Goal: Transaction & Acquisition: Purchase product/service

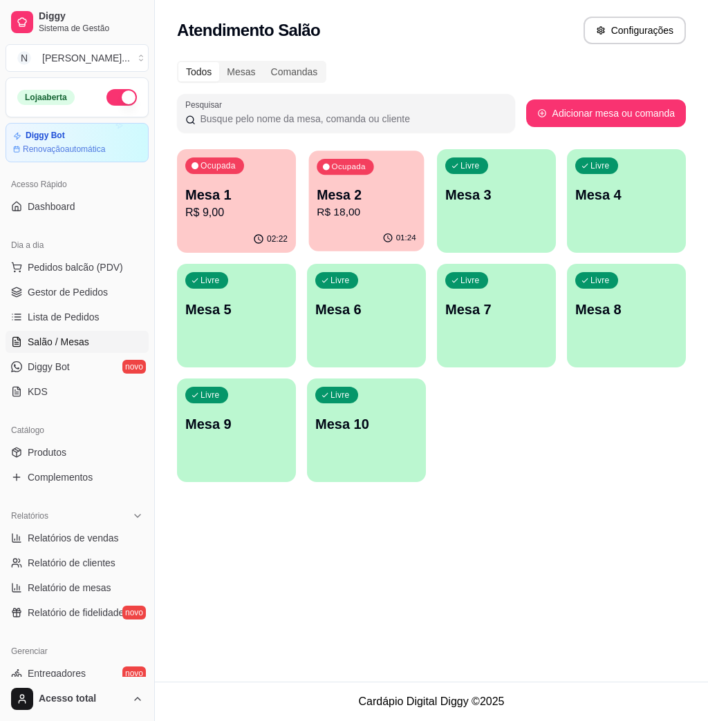
click at [343, 240] on div "01:24" at bounding box center [366, 238] width 115 height 26
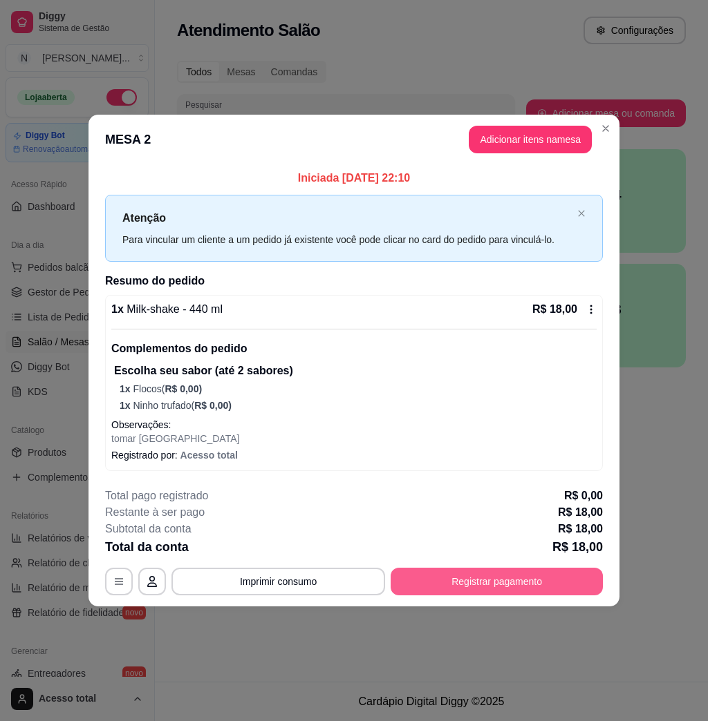
click at [537, 580] on button "Registrar pagamento" at bounding box center [496, 582] width 212 height 28
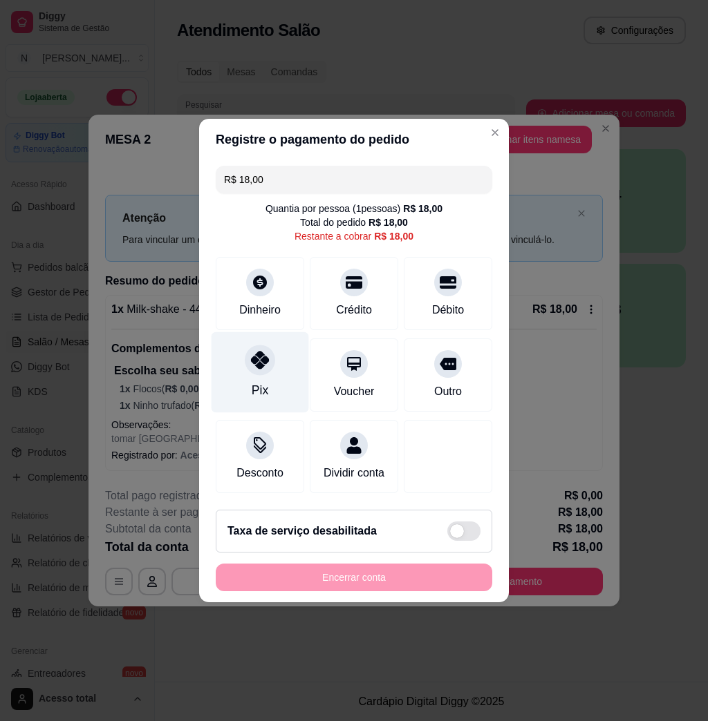
click at [279, 359] on div "Pix" at bounding box center [259, 372] width 97 height 81
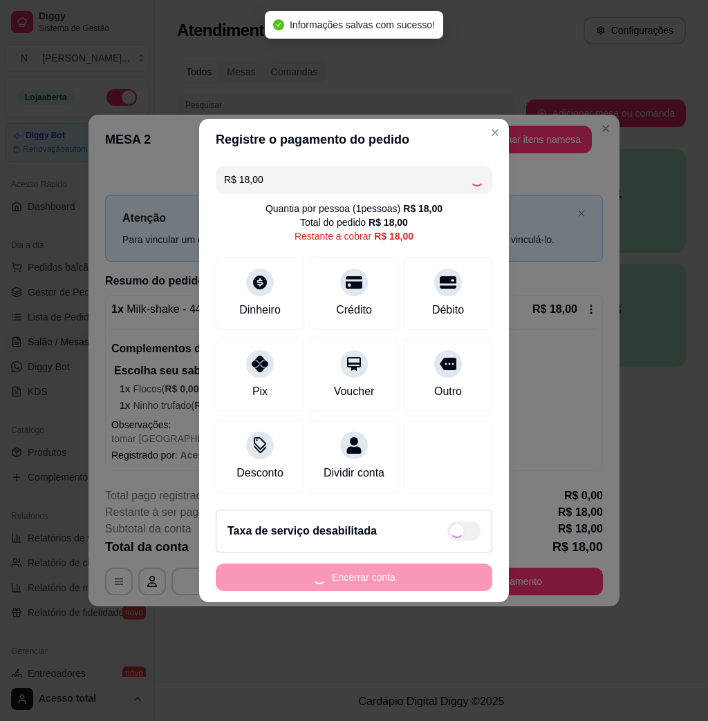
type input "R$ 0,00"
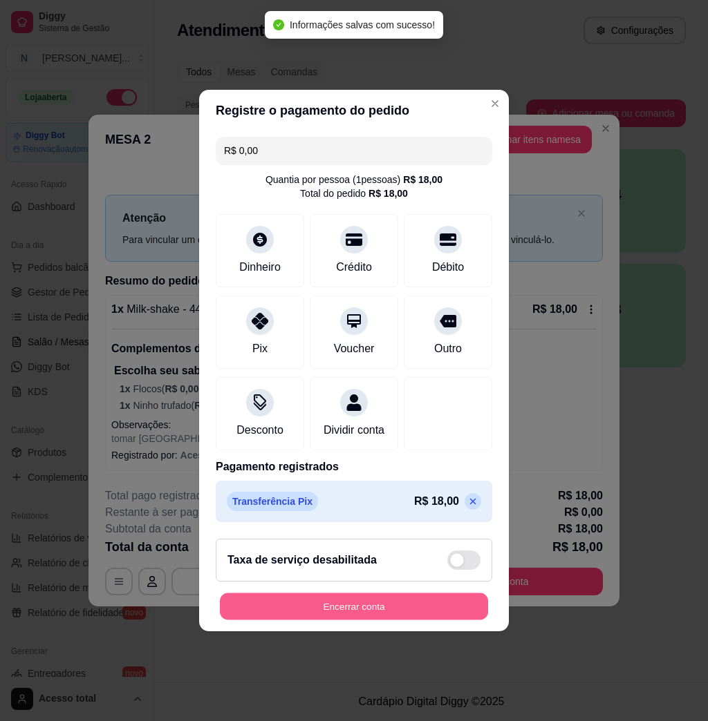
click at [441, 616] on button "Encerrar conta" at bounding box center [354, 607] width 268 height 27
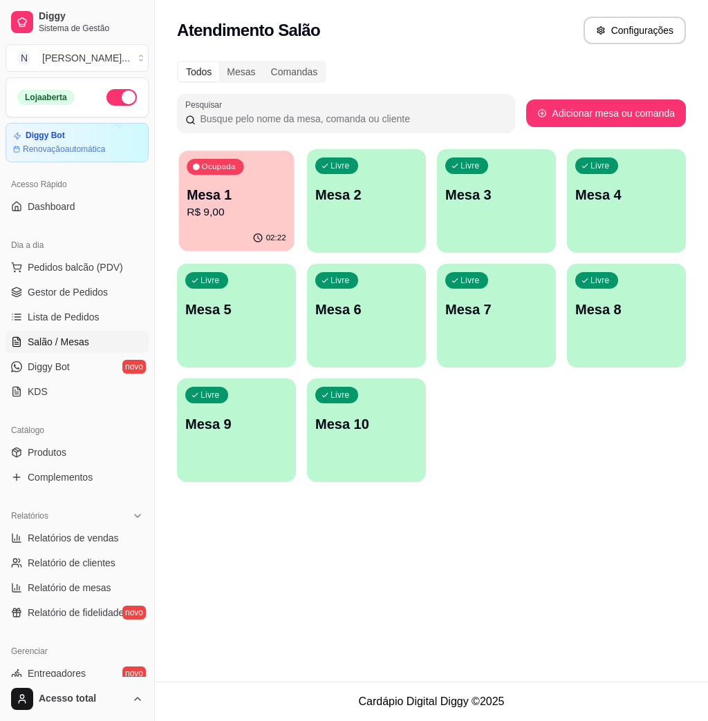
click at [239, 209] on p "R$ 9,00" at bounding box center [237, 213] width 100 height 16
click at [58, 280] on ul "Pedidos balcão (PDV) Gestor de Pedidos Lista de Pedidos Salão / Mesas Diggy Bot…" at bounding box center [77, 329] width 143 height 147
click at [75, 273] on span "Pedidos balcão (PDV)" at bounding box center [75, 268] width 95 height 14
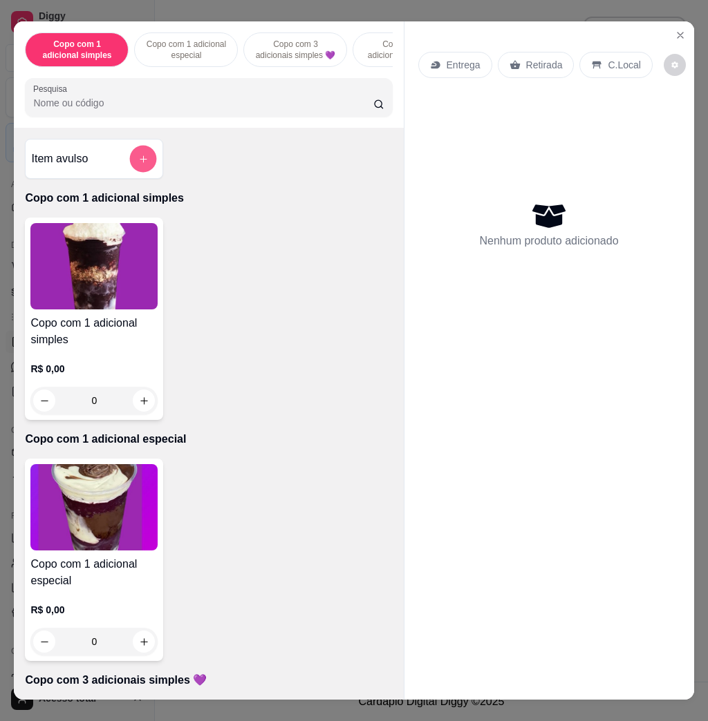
click at [148, 166] on button "add-separate-item" at bounding box center [143, 159] width 27 height 27
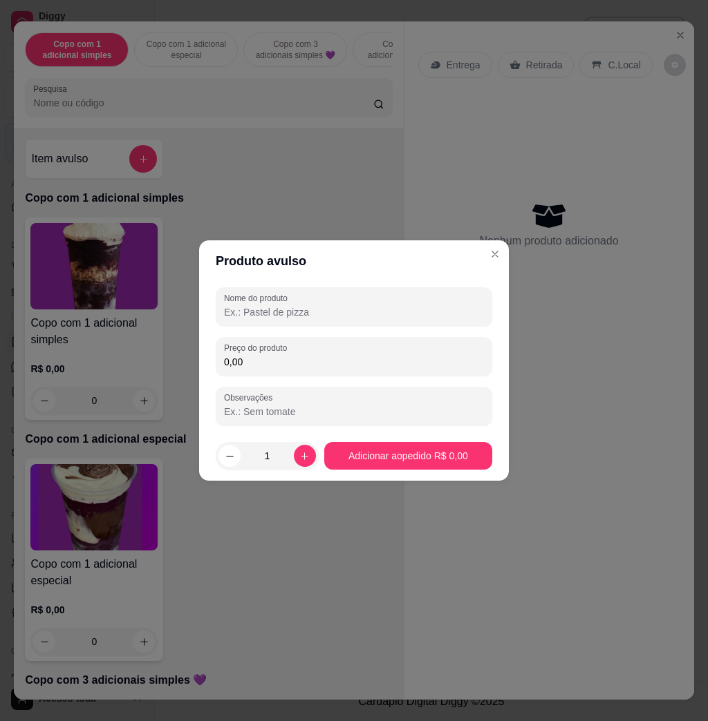
click at [362, 359] on input "0,00" at bounding box center [354, 362] width 260 height 14
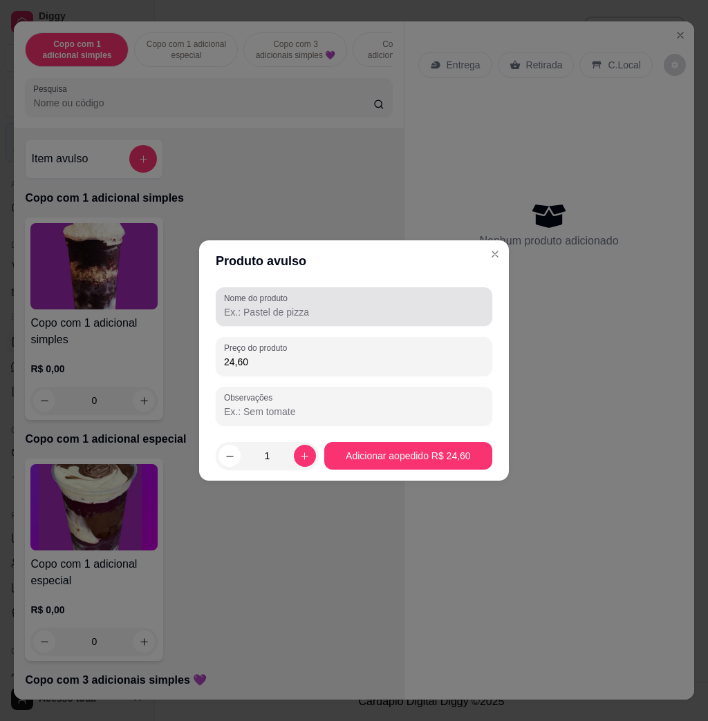
type input "24,60"
click at [399, 313] on input "Nome do produto" at bounding box center [354, 312] width 260 height 14
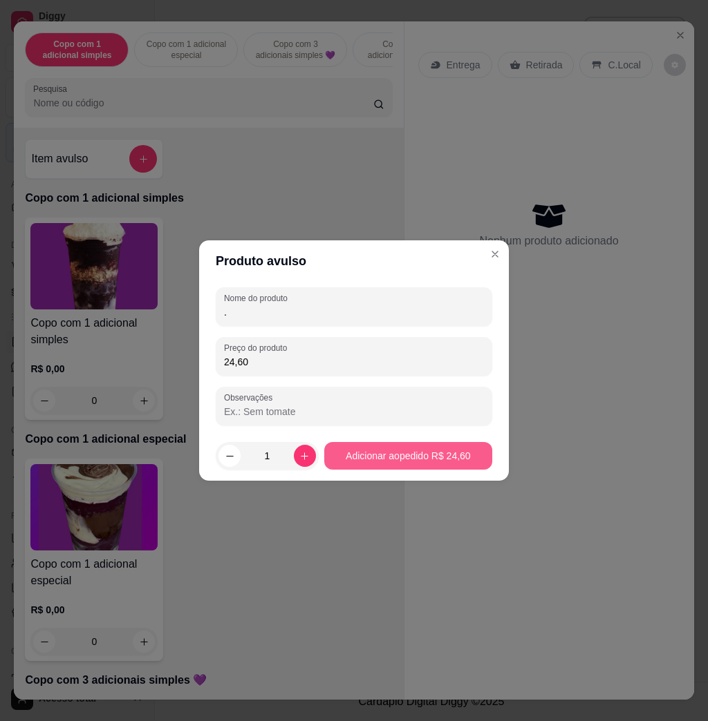
type input "."
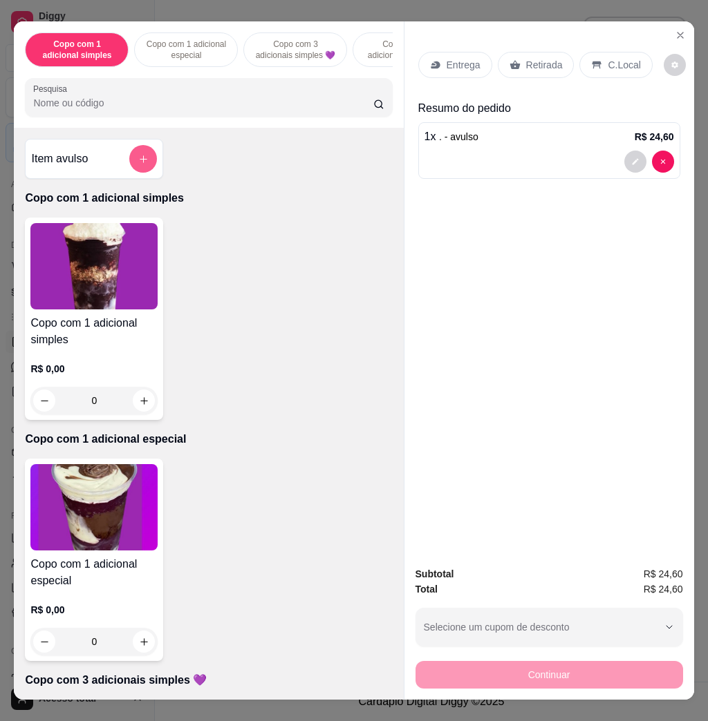
click at [139, 164] on icon "add-separate-item" at bounding box center [143, 159] width 10 height 10
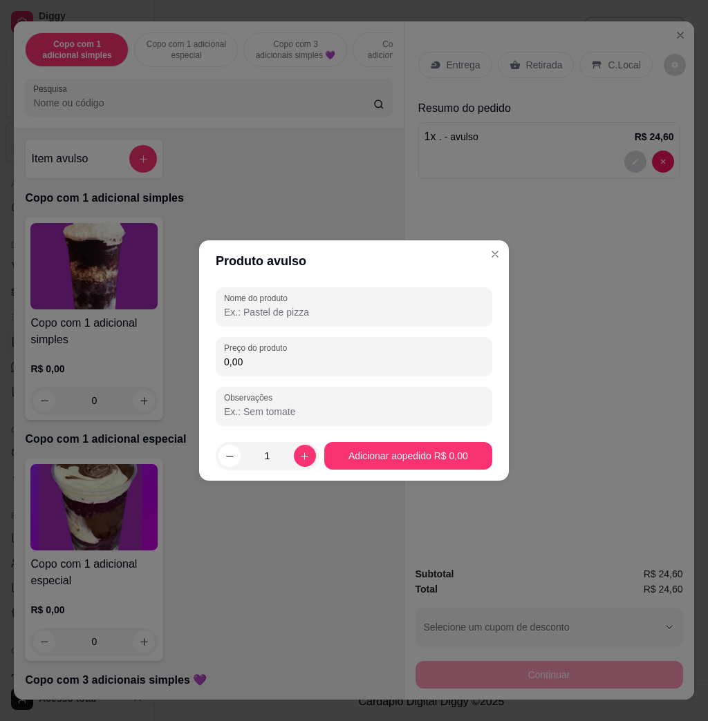
click at [244, 305] on input "Nome do produto" at bounding box center [354, 312] width 260 height 14
type input "."
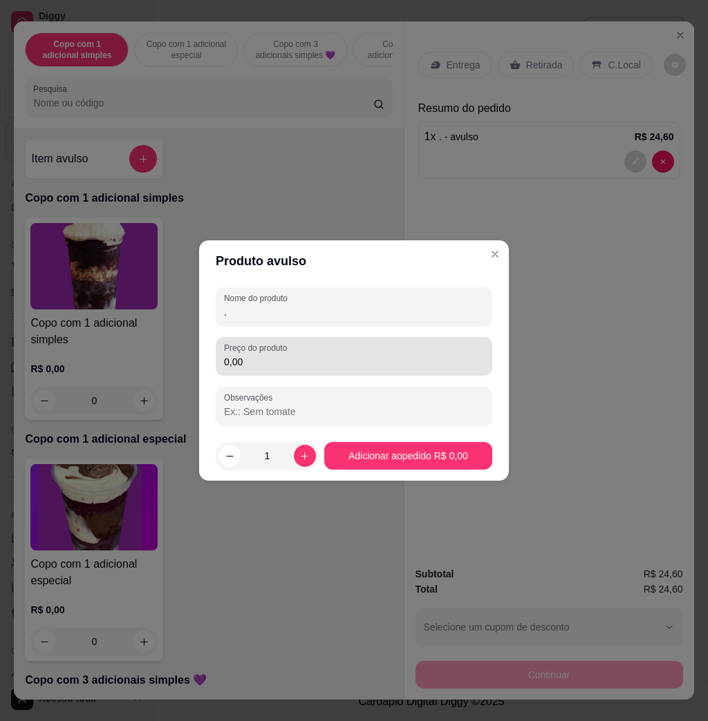
drag, startPoint x: 415, startPoint y: 368, endPoint x: 374, endPoint y: 368, distance: 40.8
click at [413, 368] on input "0,00" at bounding box center [354, 362] width 260 height 14
click at [408, 372] on div "Preço do produto 0,00" at bounding box center [354, 356] width 276 height 39
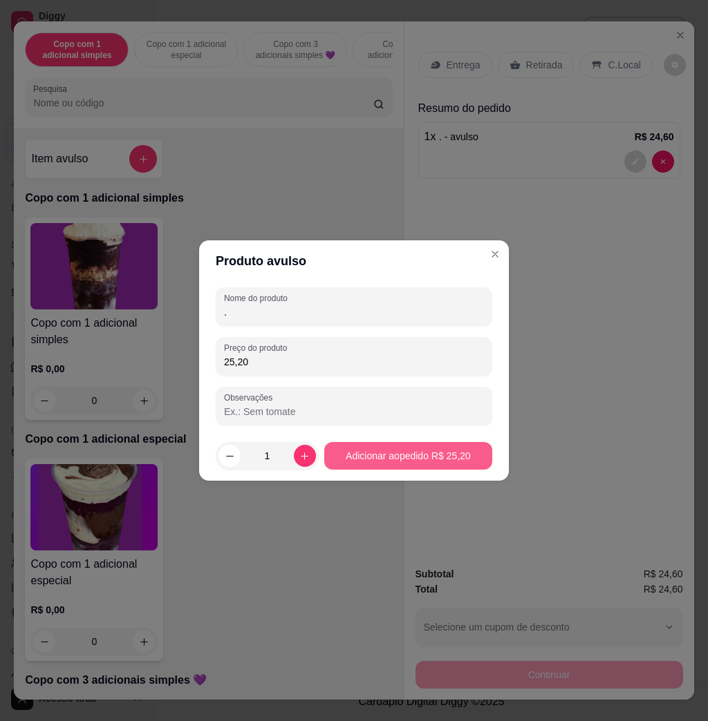
type input "25,20"
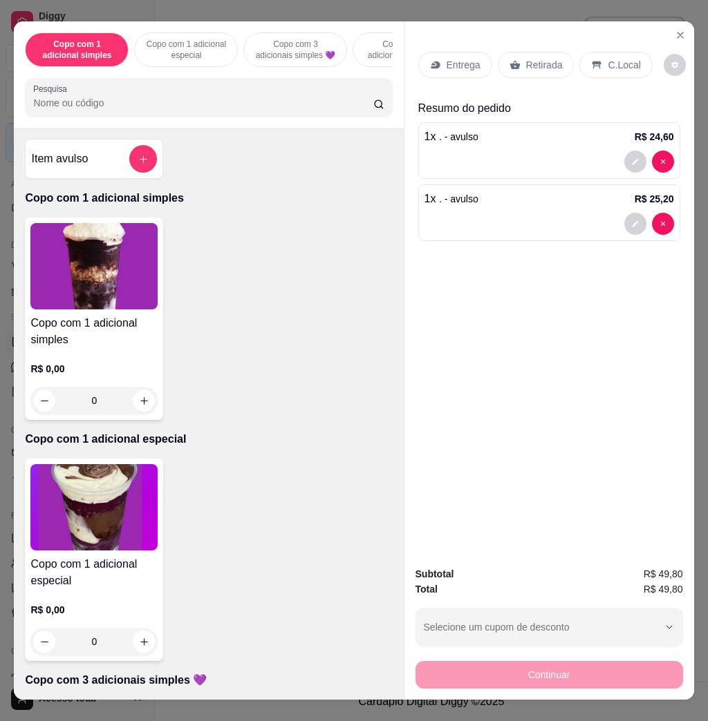
click at [603, 73] on div "Entrega Retirada C.Local" at bounding box center [549, 65] width 262 height 48
click at [607, 59] on p "C.Local" at bounding box center [623, 65] width 32 height 14
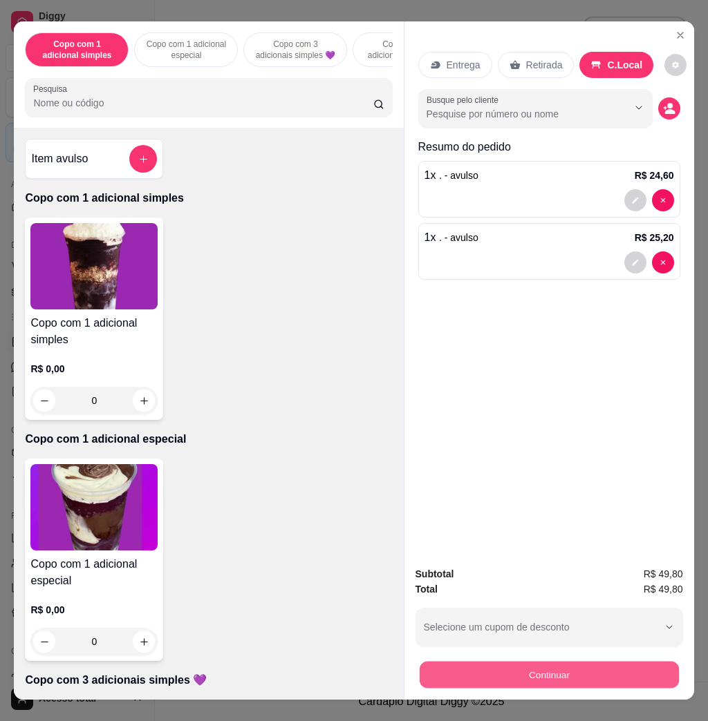
click at [576, 669] on button "Continuar" at bounding box center [548, 674] width 259 height 27
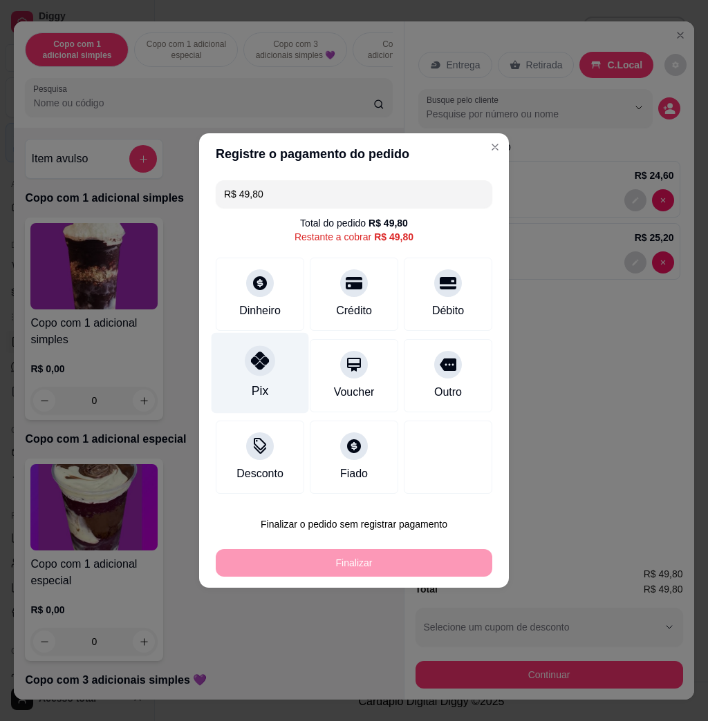
click at [246, 379] on div "Pix" at bounding box center [259, 373] width 97 height 81
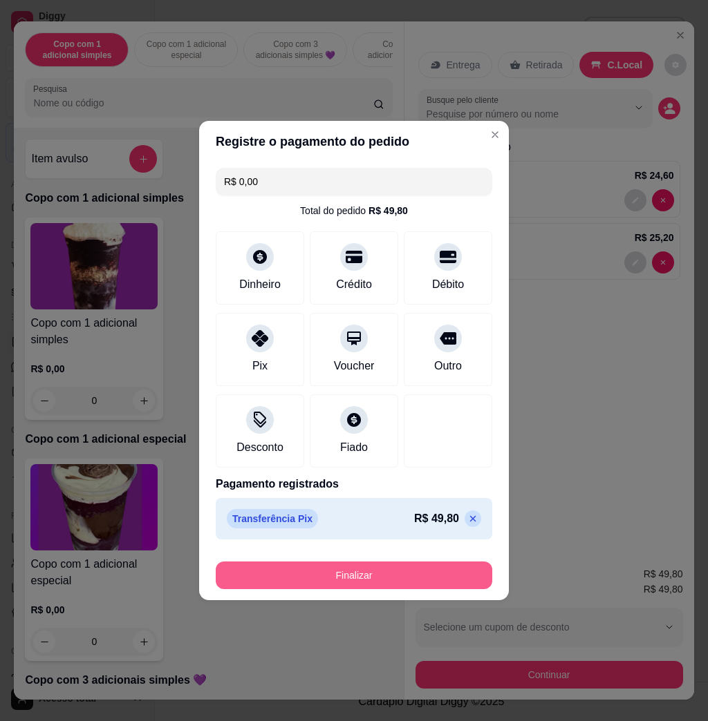
click at [393, 575] on button "Finalizar" at bounding box center [354, 576] width 276 height 28
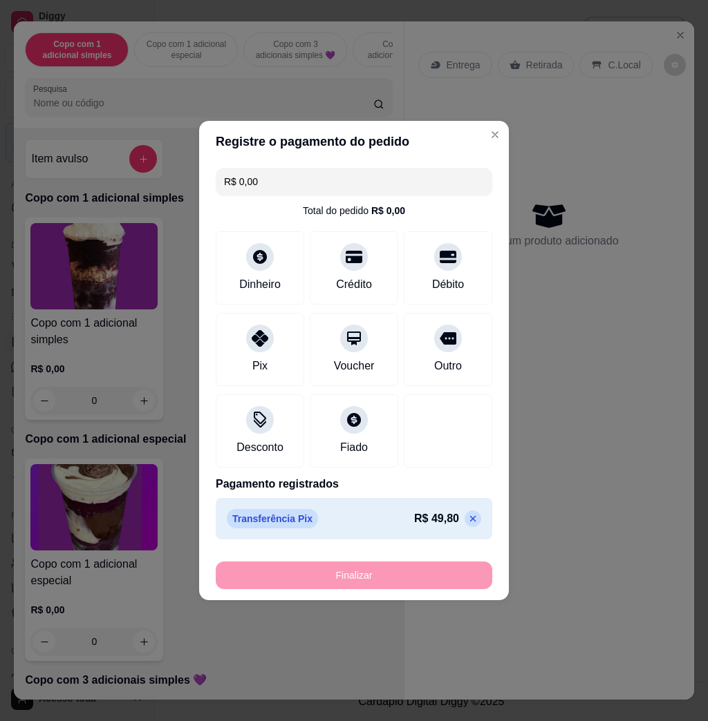
type input "-R$ 49,80"
